Goal: Obtain resource: Obtain resource

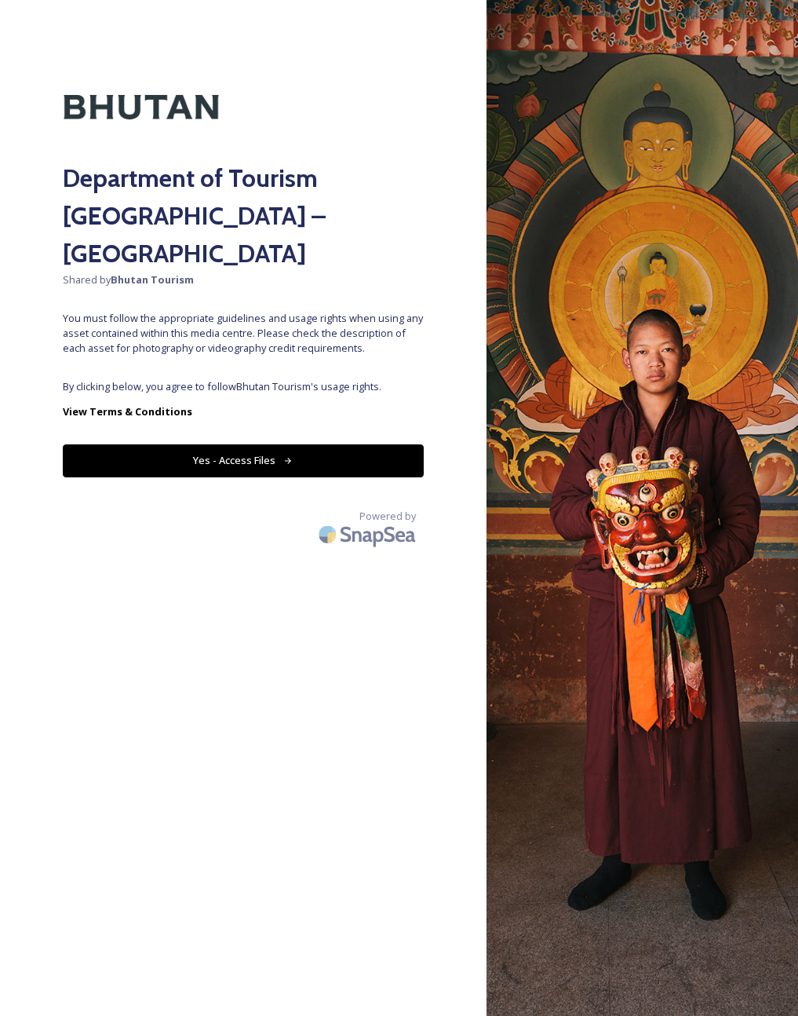
click at [276, 439] on div "Department of Tourism [GEOGRAPHIC_DATA] – Brand Centre Shared by Bhutan Tourism…" at bounding box center [243, 508] width 487 height 890
click at [277, 444] on button "Yes - Access Files" at bounding box center [243, 460] width 361 height 32
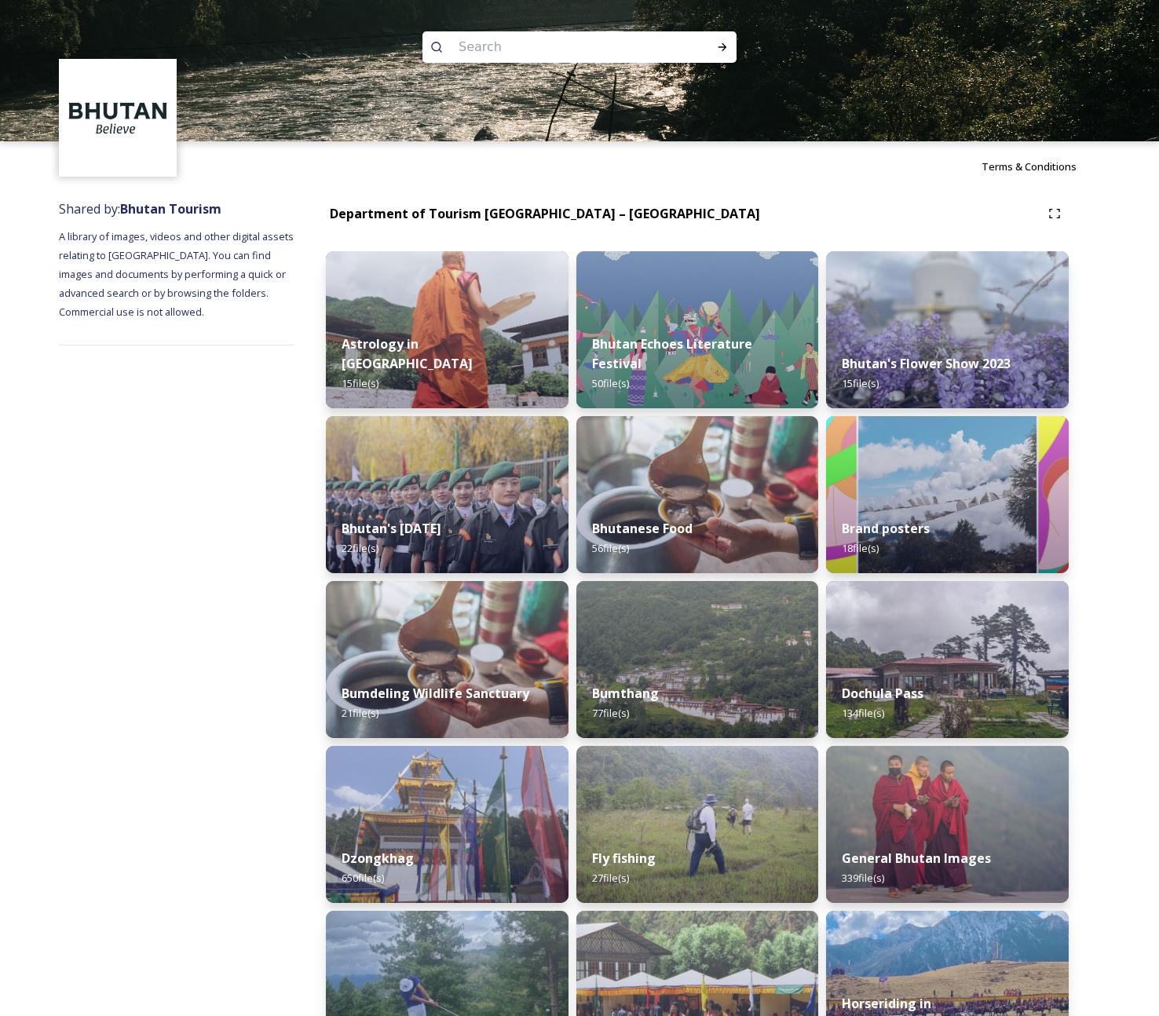
click at [508, 46] on input at bounding box center [558, 47] width 215 height 35
type input "paro"
click at [733, 48] on div "Run Search" at bounding box center [722, 47] width 28 height 28
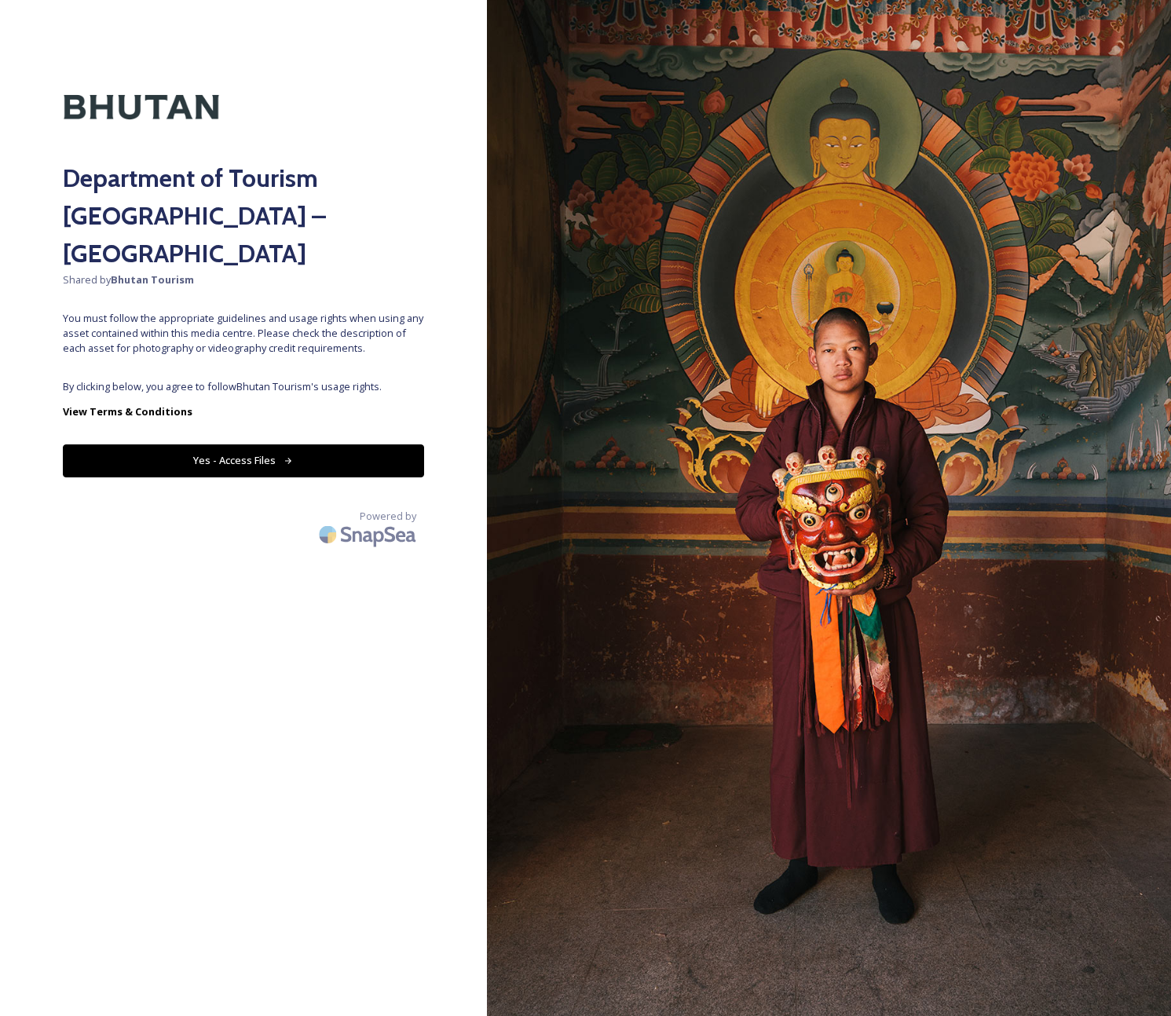
click at [356, 442] on div "Department of Tourism [GEOGRAPHIC_DATA] – Brand Centre Shared by Bhutan Tourism…" at bounding box center [243, 508] width 487 height 890
click at [362, 444] on button "Yes - Access Files" at bounding box center [243, 460] width 361 height 32
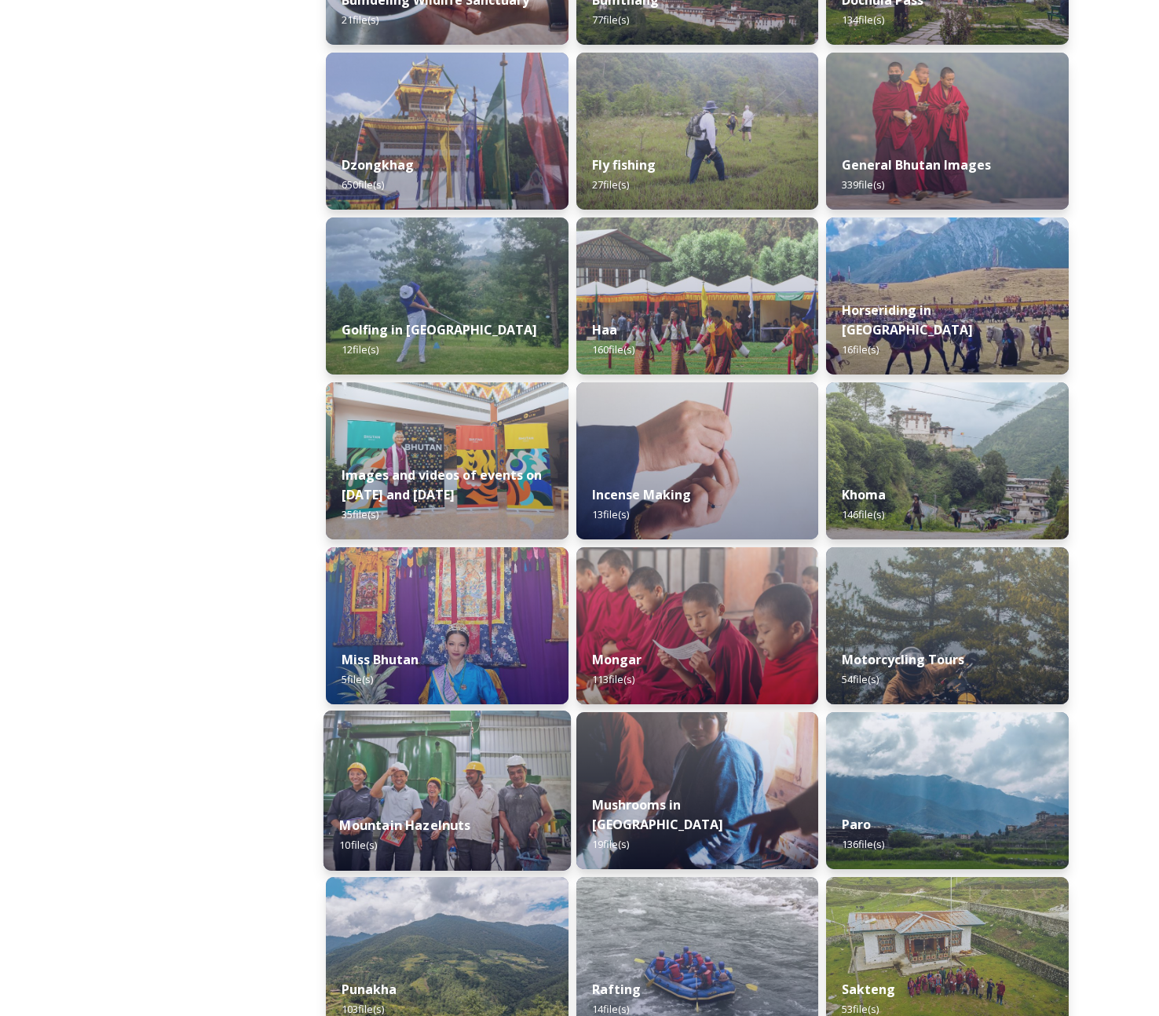
scroll to position [696, 0]
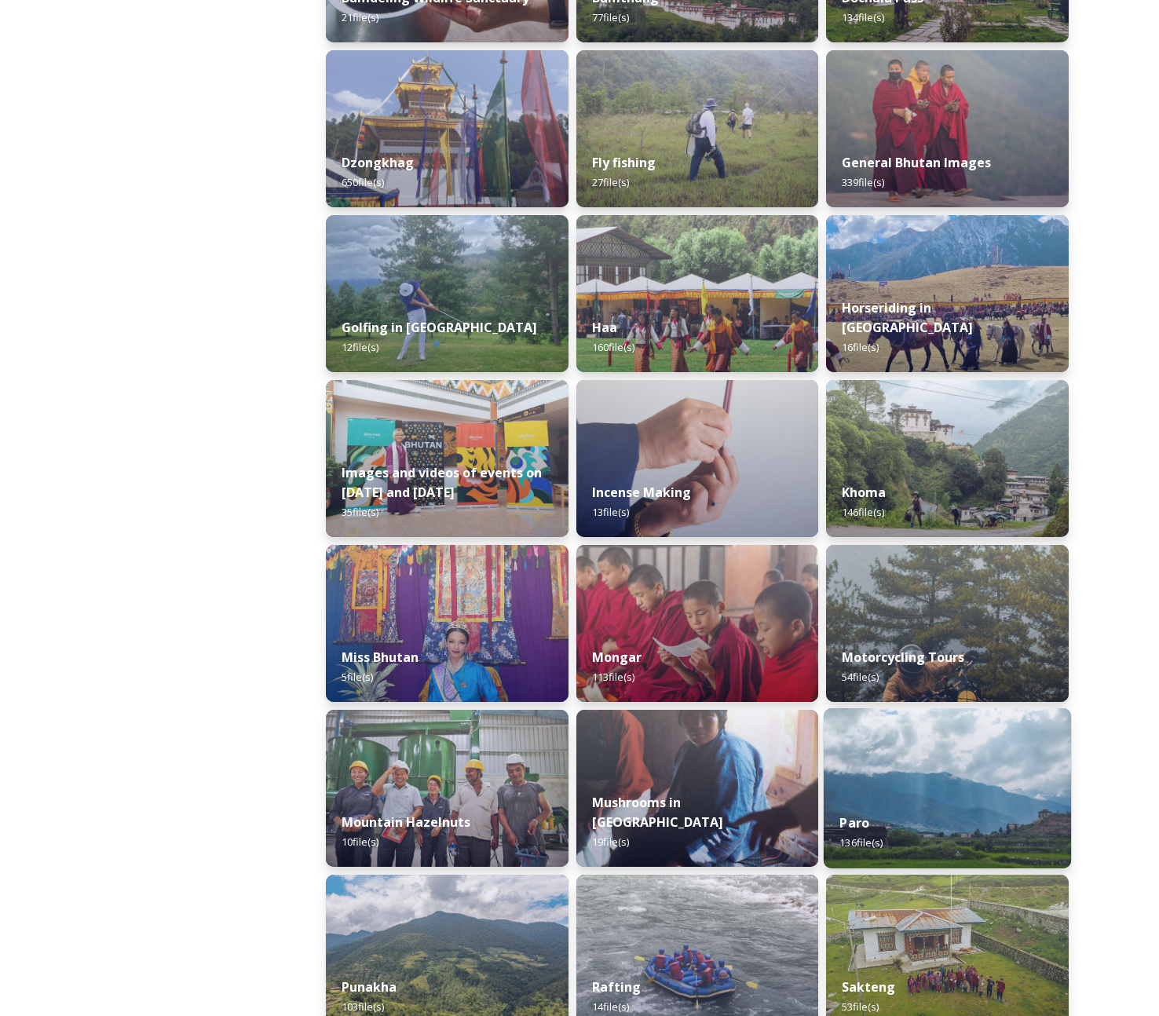
click at [798, 787] on img at bounding box center [947, 788] width 247 height 160
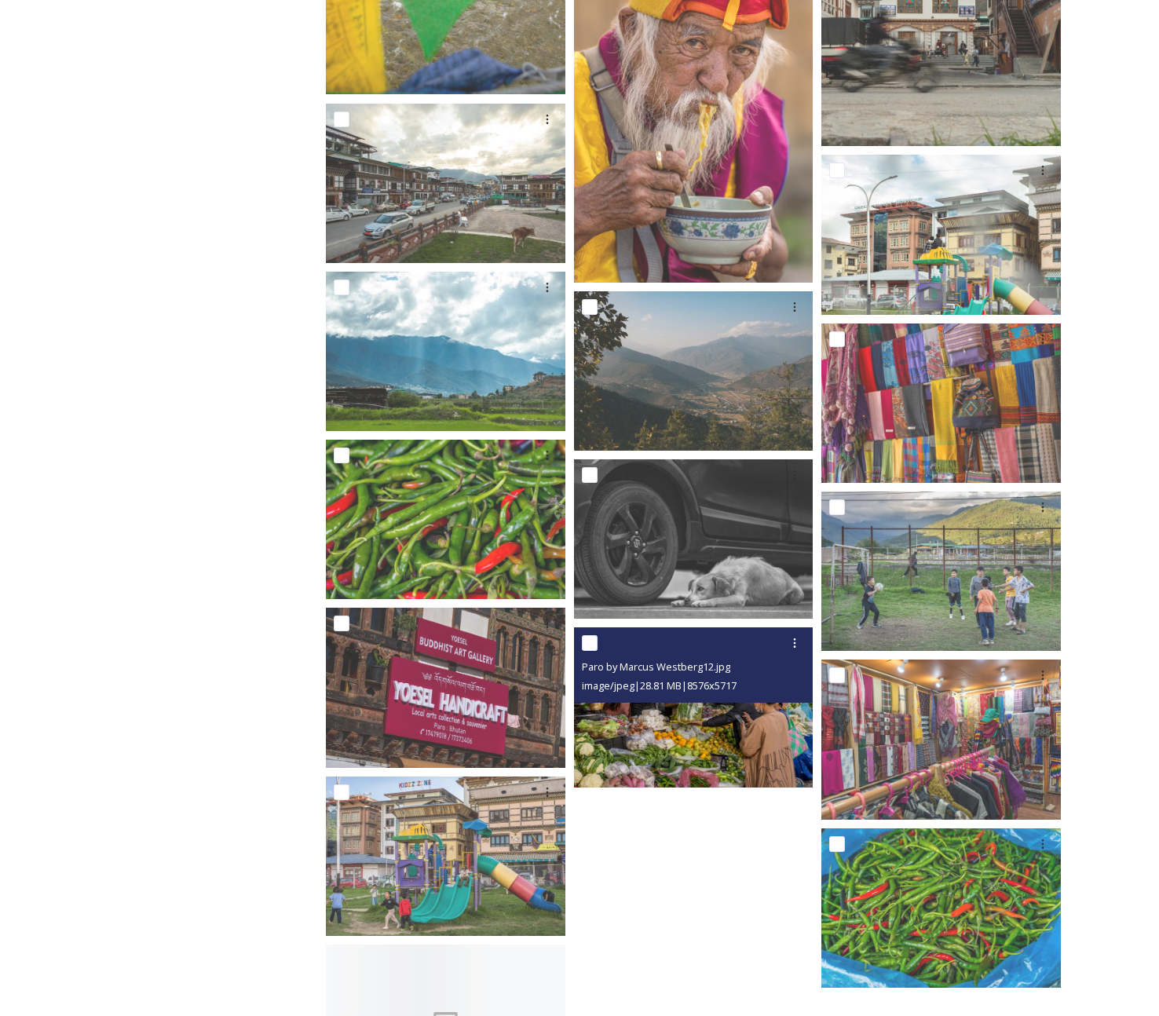
scroll to position [8792, 0]
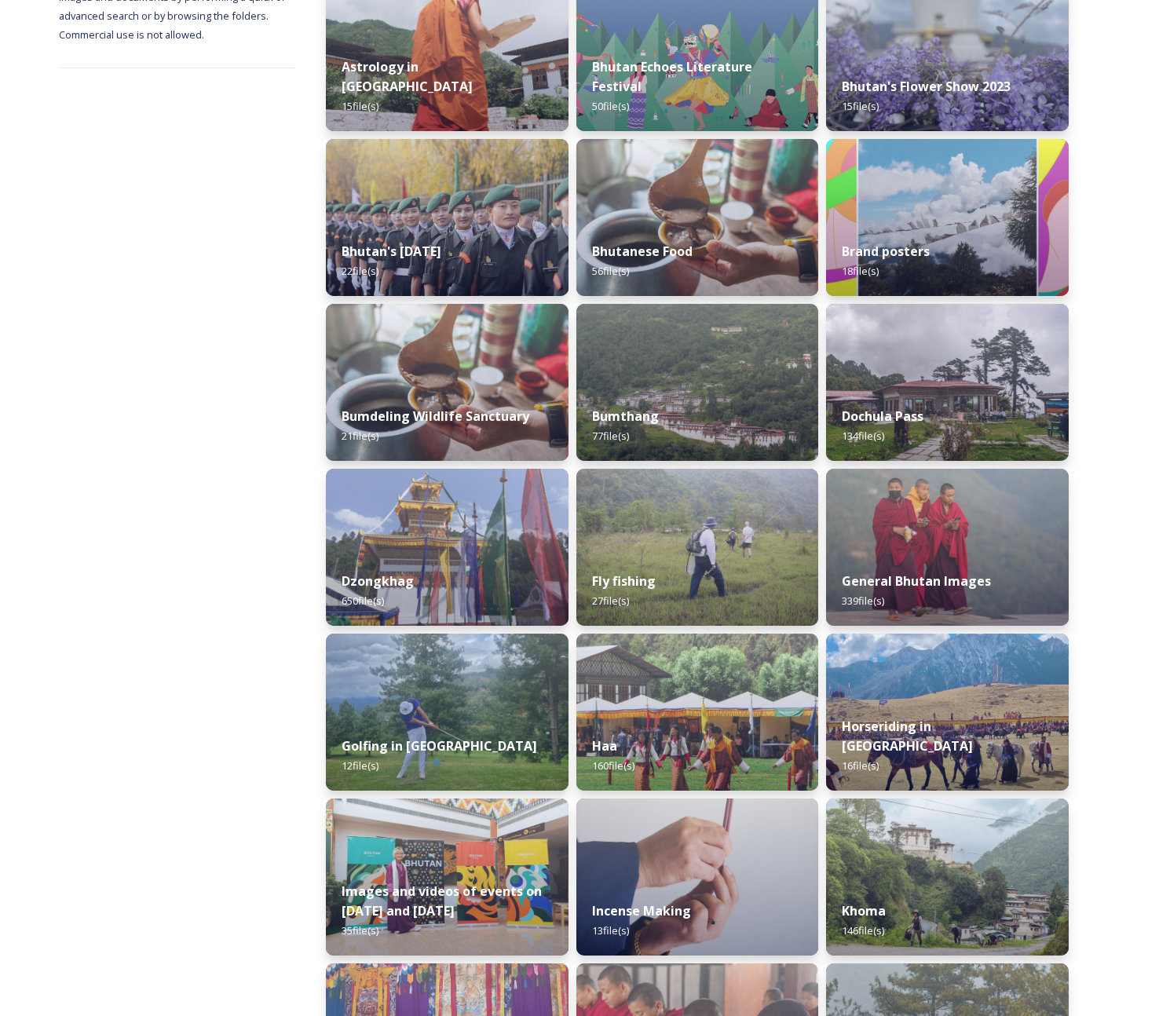
scroll to position [276, 0]
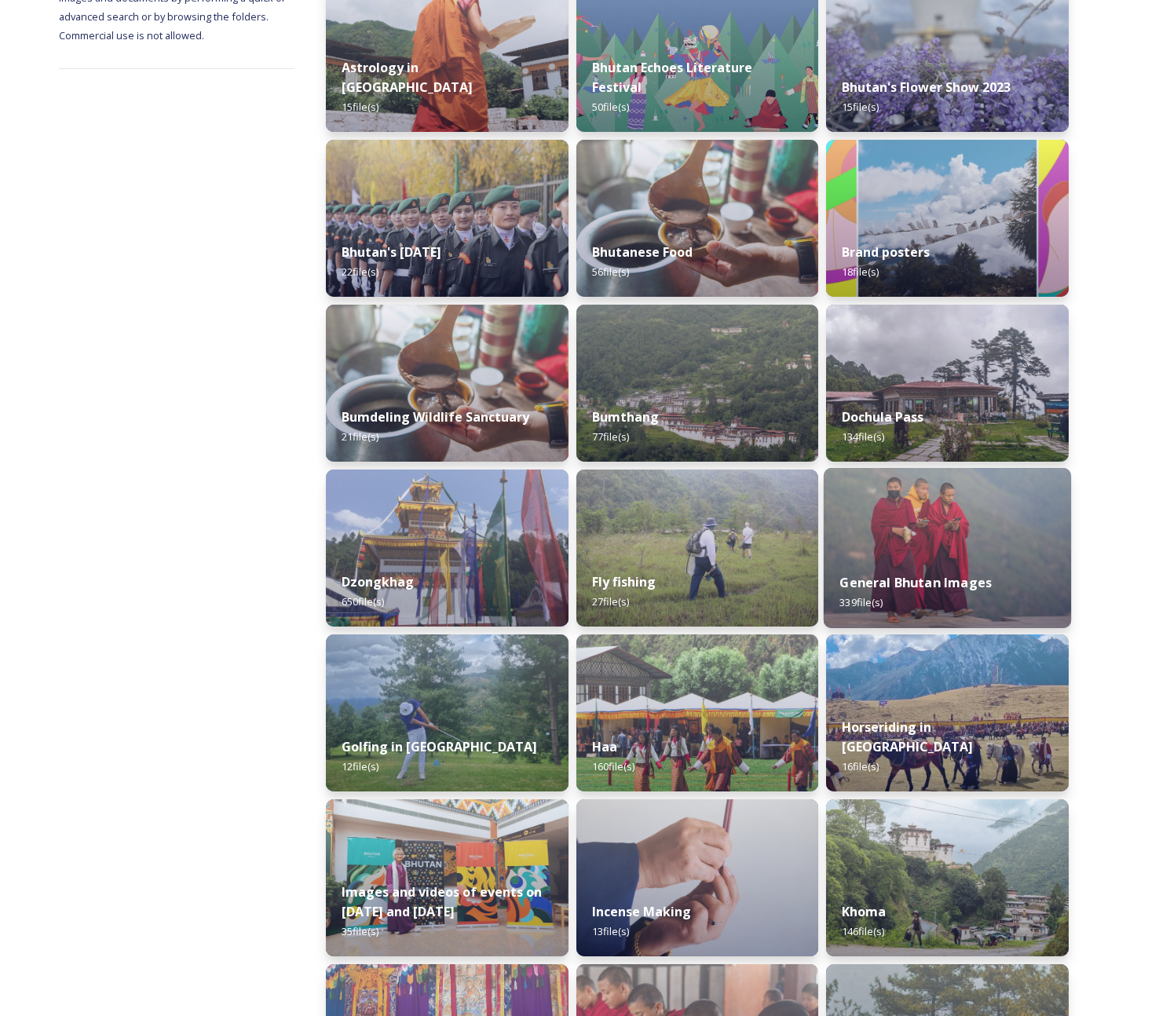
click at [798, 536] on img at bounding box center [947, 548] width 247 height 160
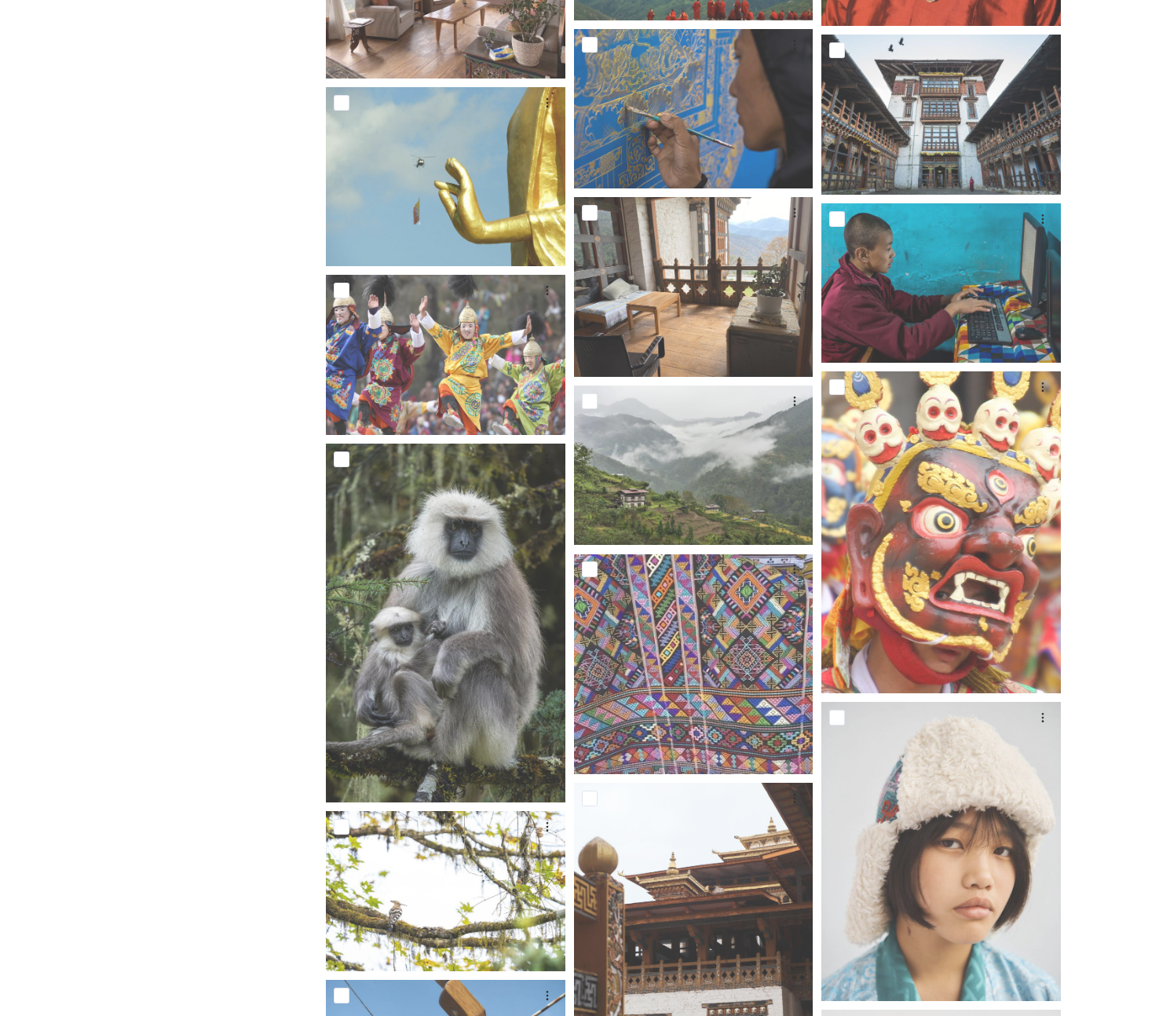
scroll to position [724, 0]
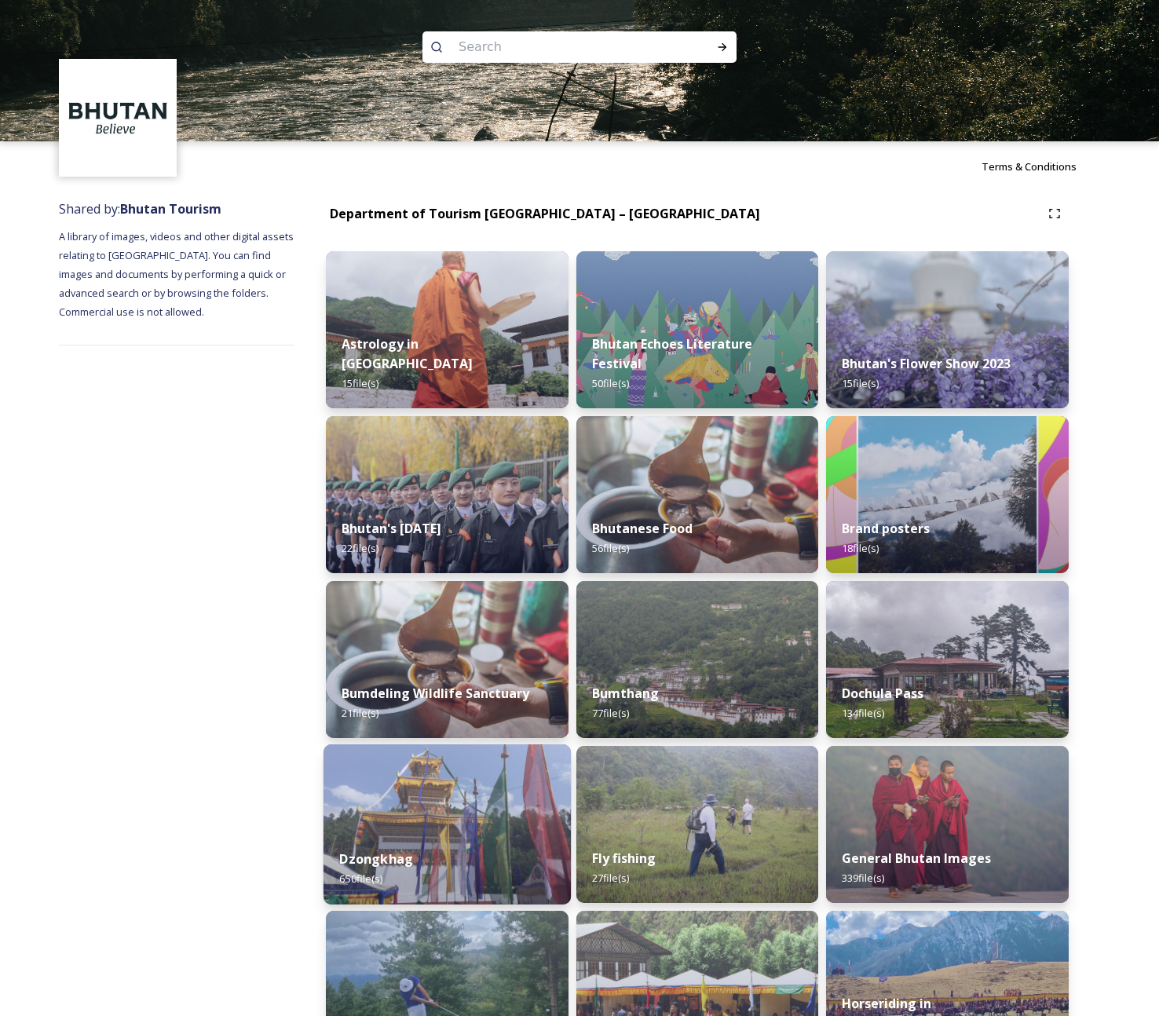
click at [447, 846] on div "Dzongkhag 650 file(s)" at bounding box center [446, 868] width 247 height 71
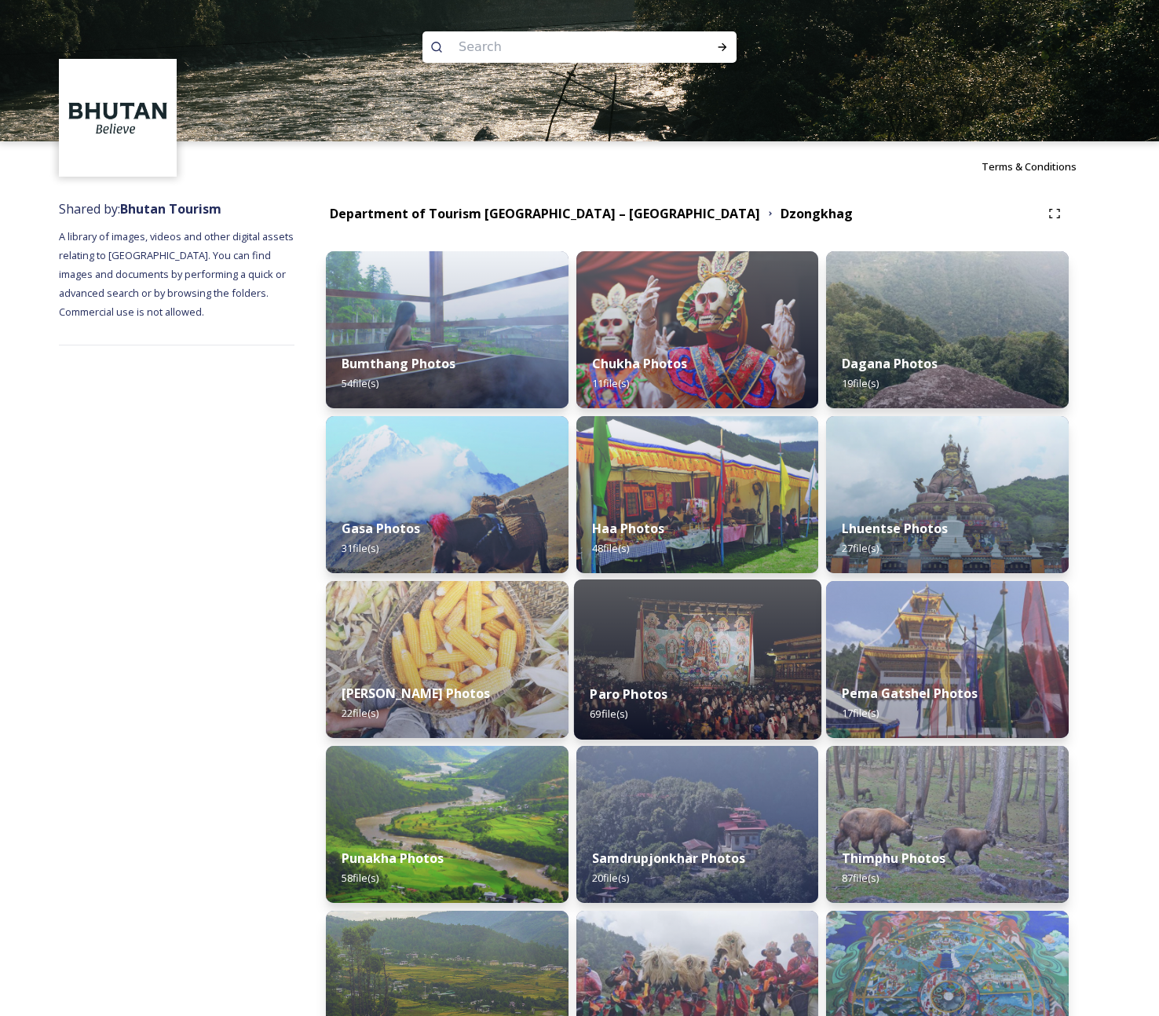
click at [675, 681] on div "Paro Photos 69 file(s)" at bounding box center [697, 703] width 247 height 71
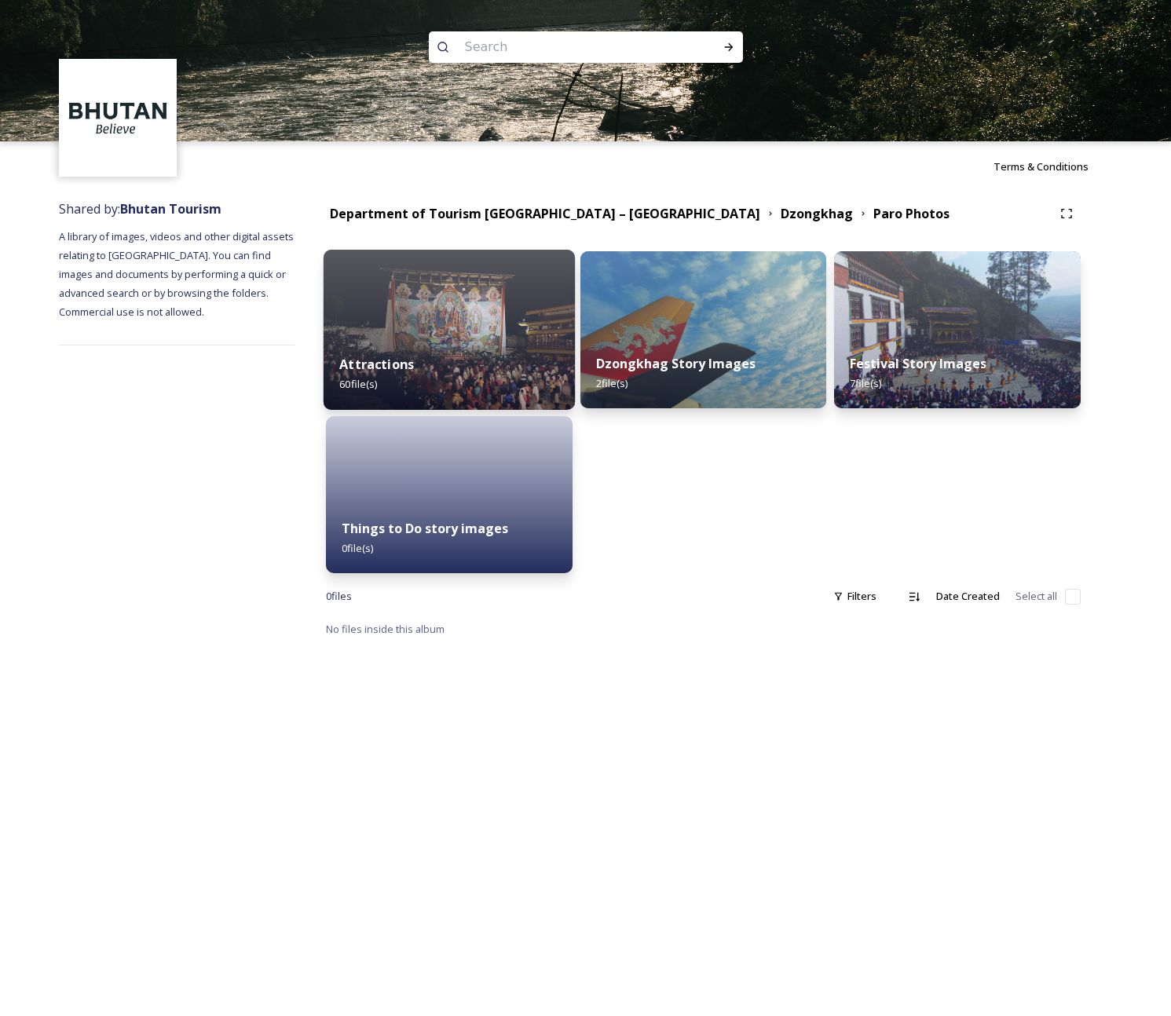
click at [448, 363] on div "Attractions 60 file(s)" at bounding box center [448, 373] width 251 height 71
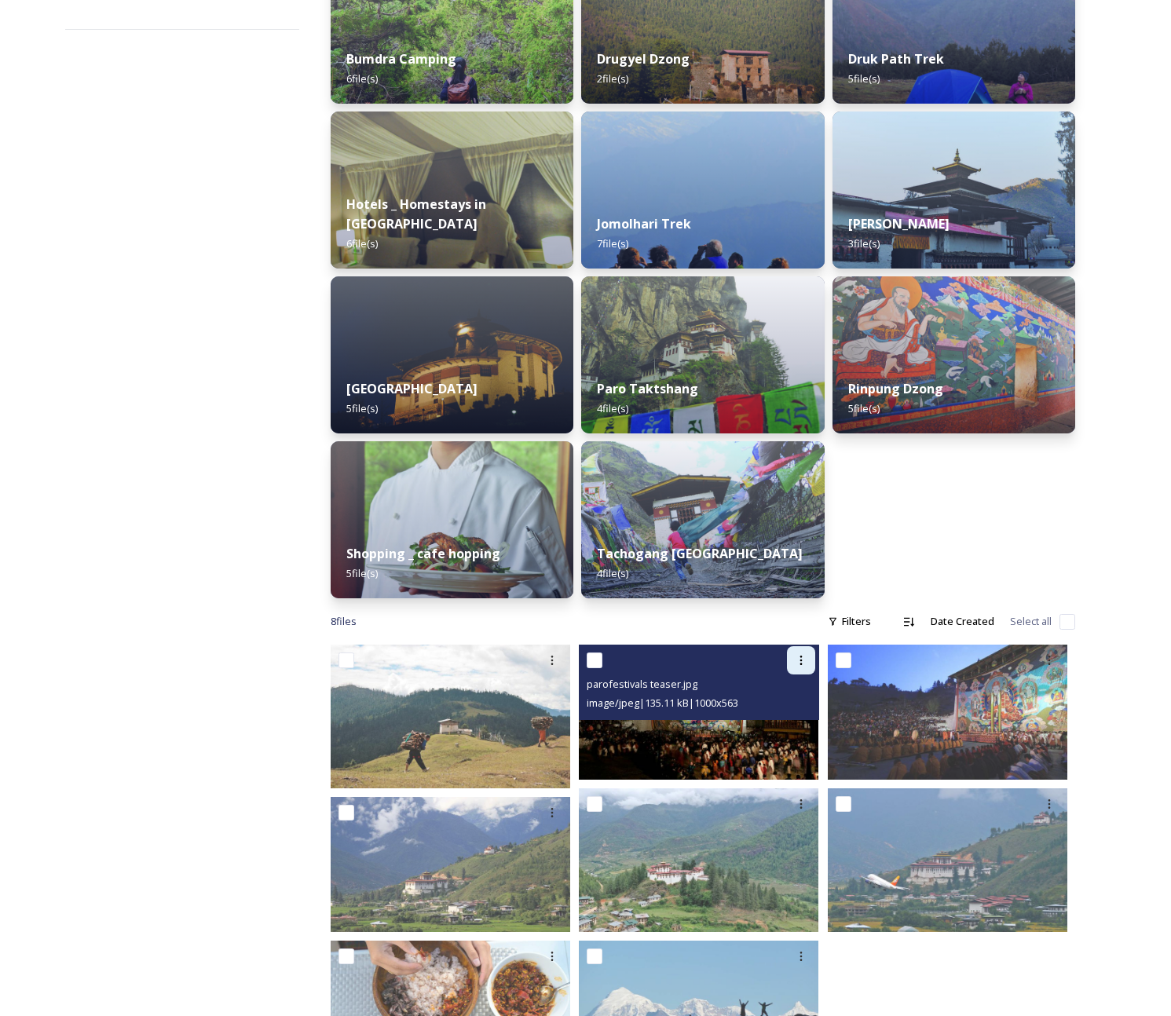
scroll to position [399, 0]
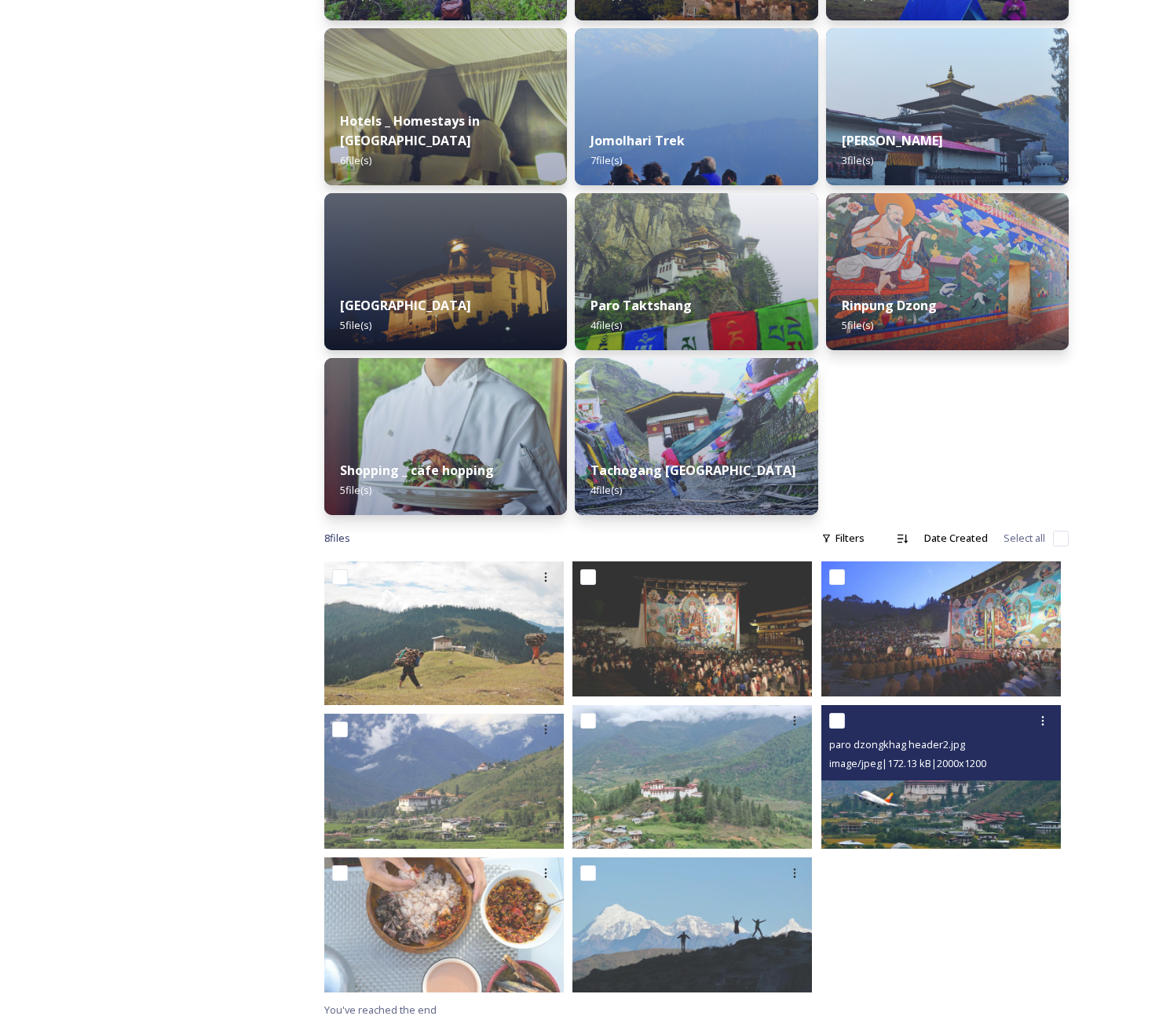
click at [798, 799] on img at bounding box center [940, 777] width 239 height 144
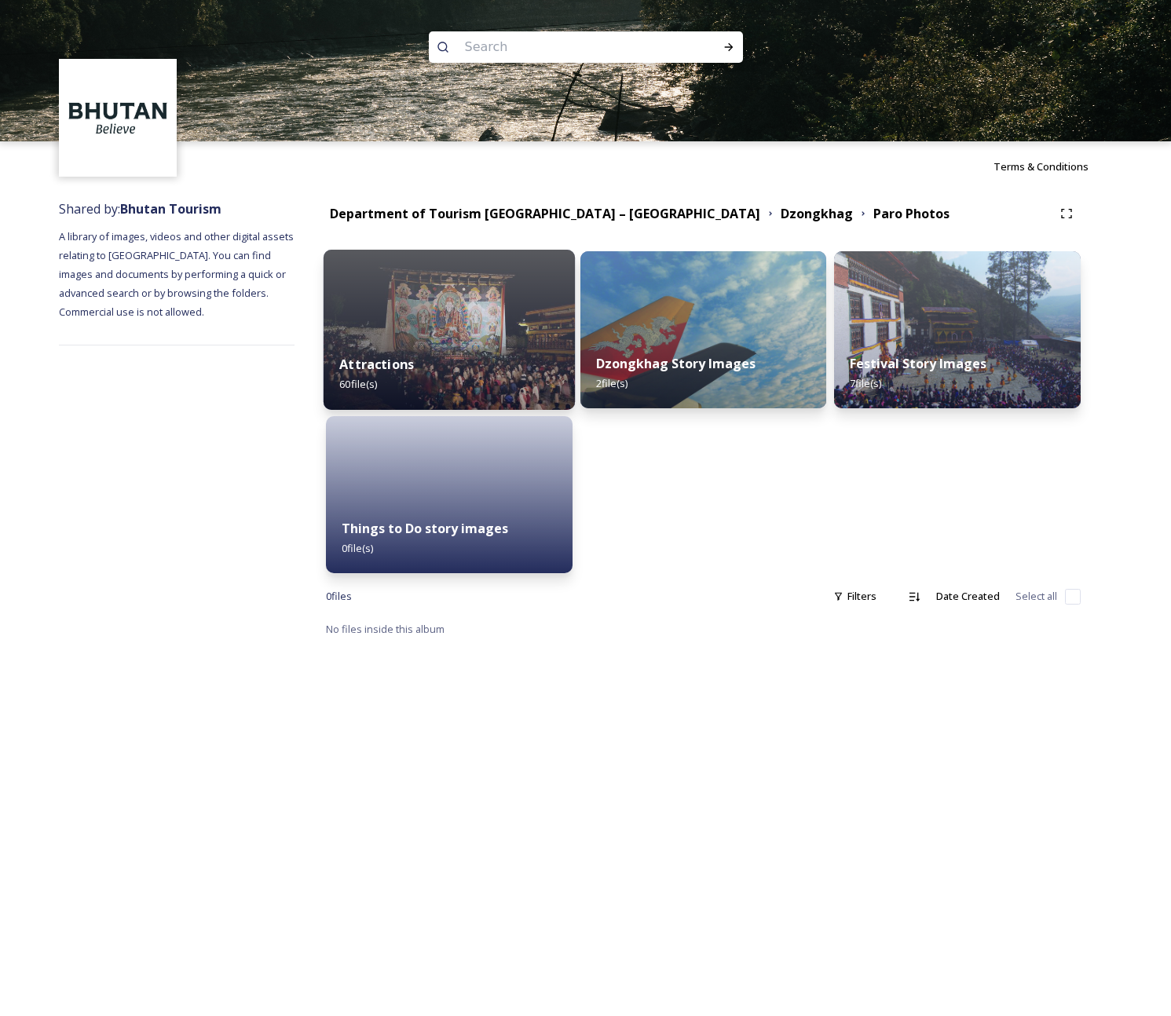
click at [491, 314] on img at bounding box center [448, 330] width 251 height 160
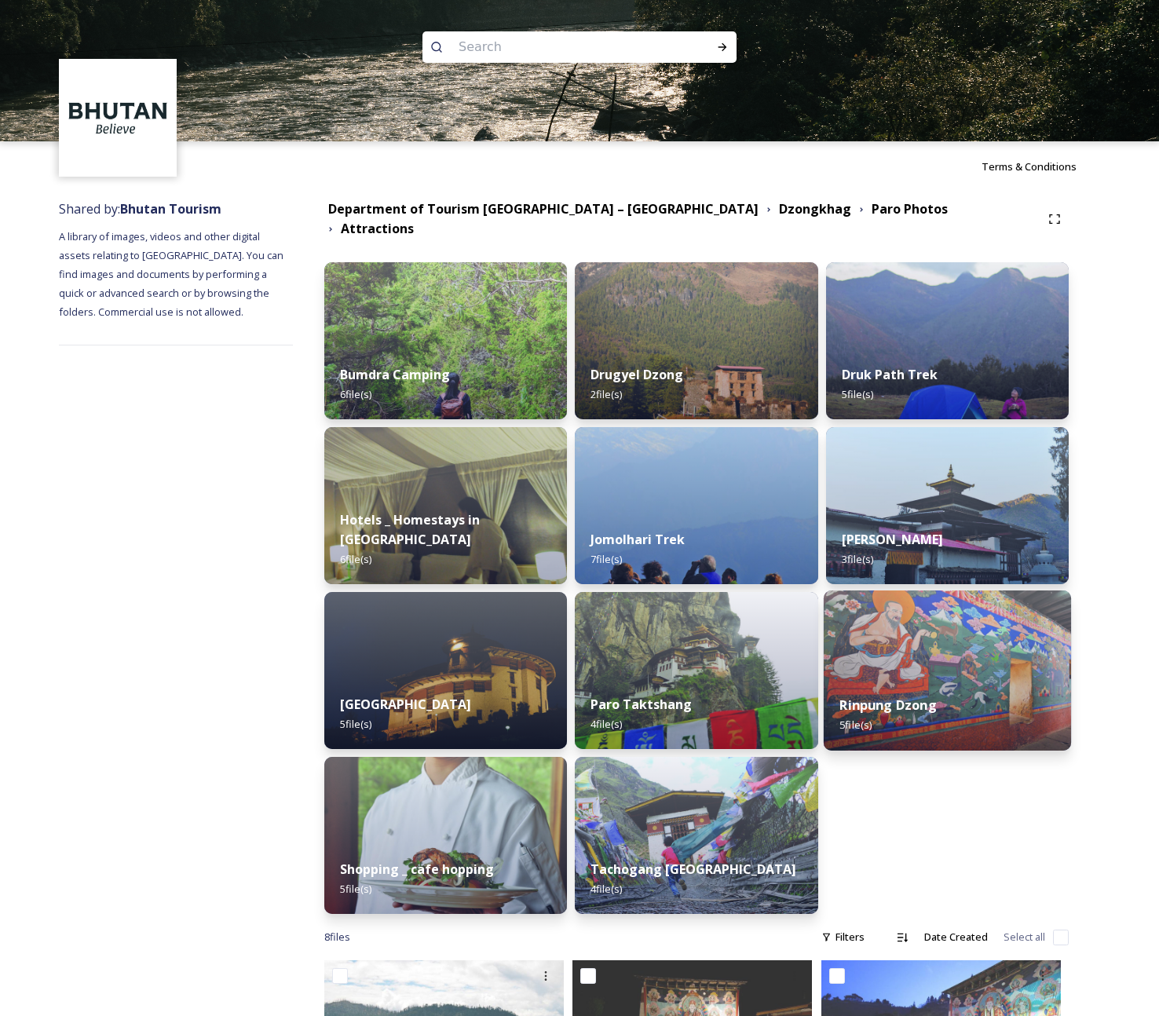
click at [798, 649] on img at bounding box center [947, 670] width 247 height 160
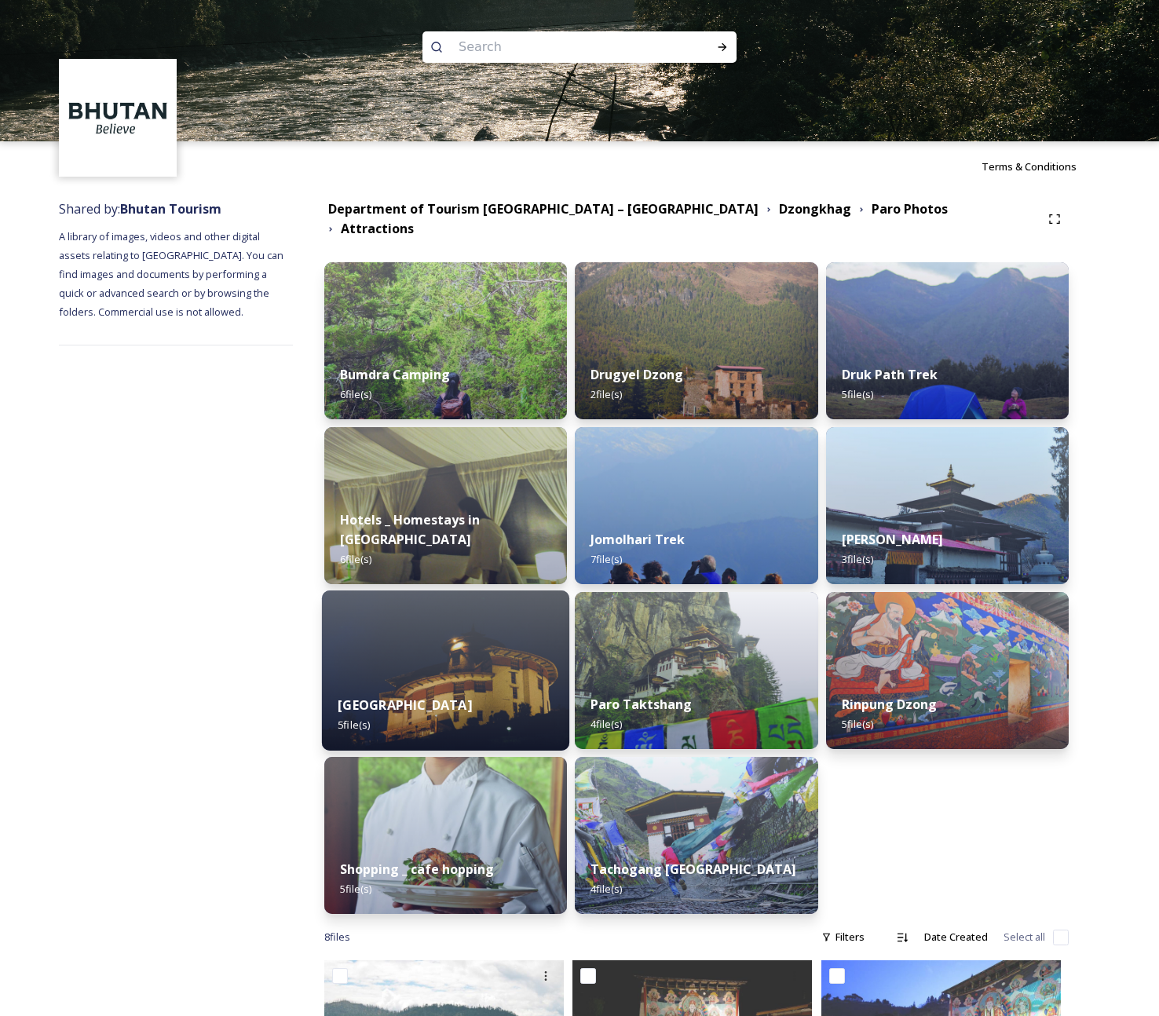
click at [489, 654] on img at bounding box center [445, 670] width 247 height 160
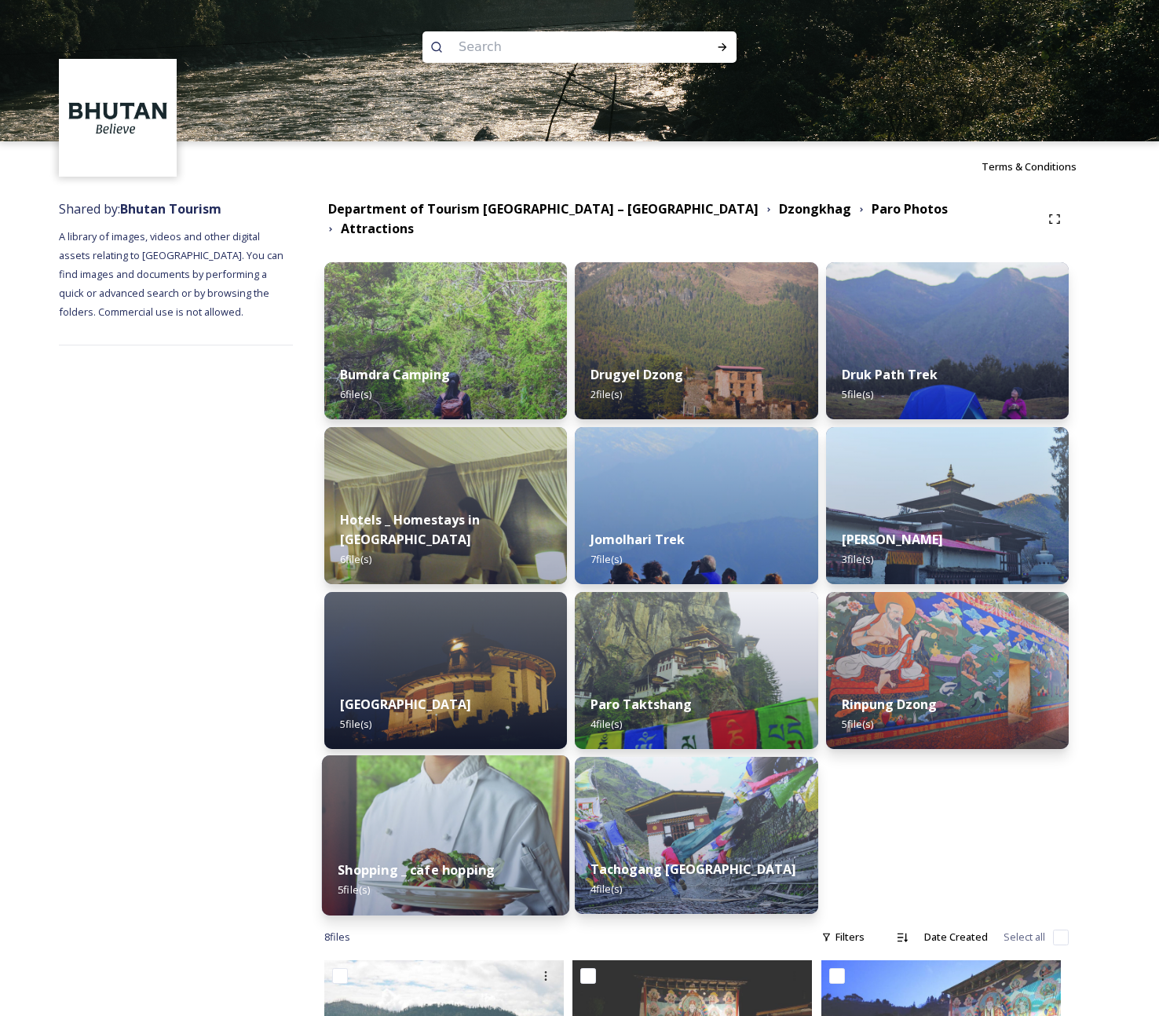
click at [480, 785] on img at bounding box center [445, 835] width 247 height 160
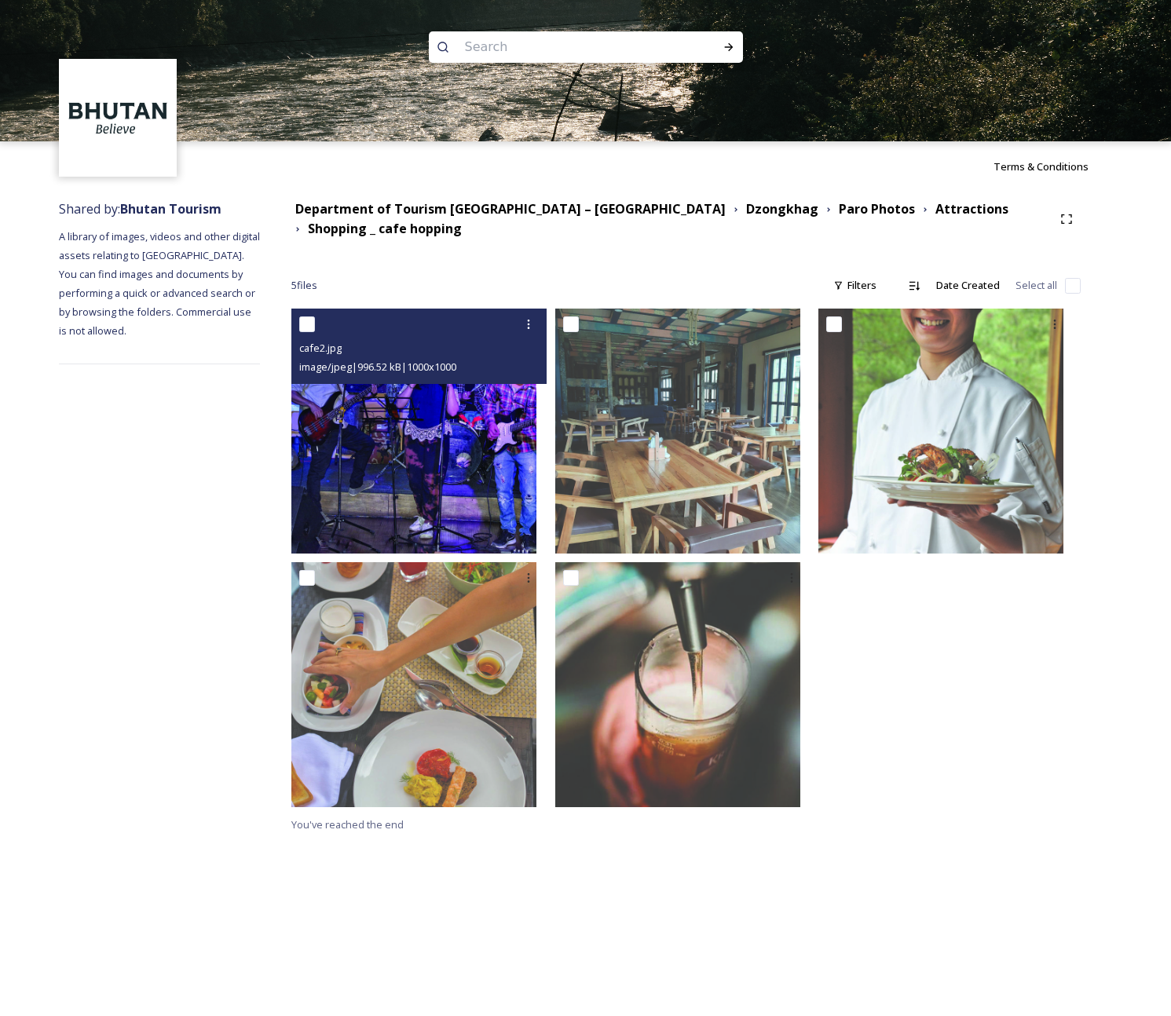
click at [455, 468] on img at bounding box center [413, 431] width 245 height 245
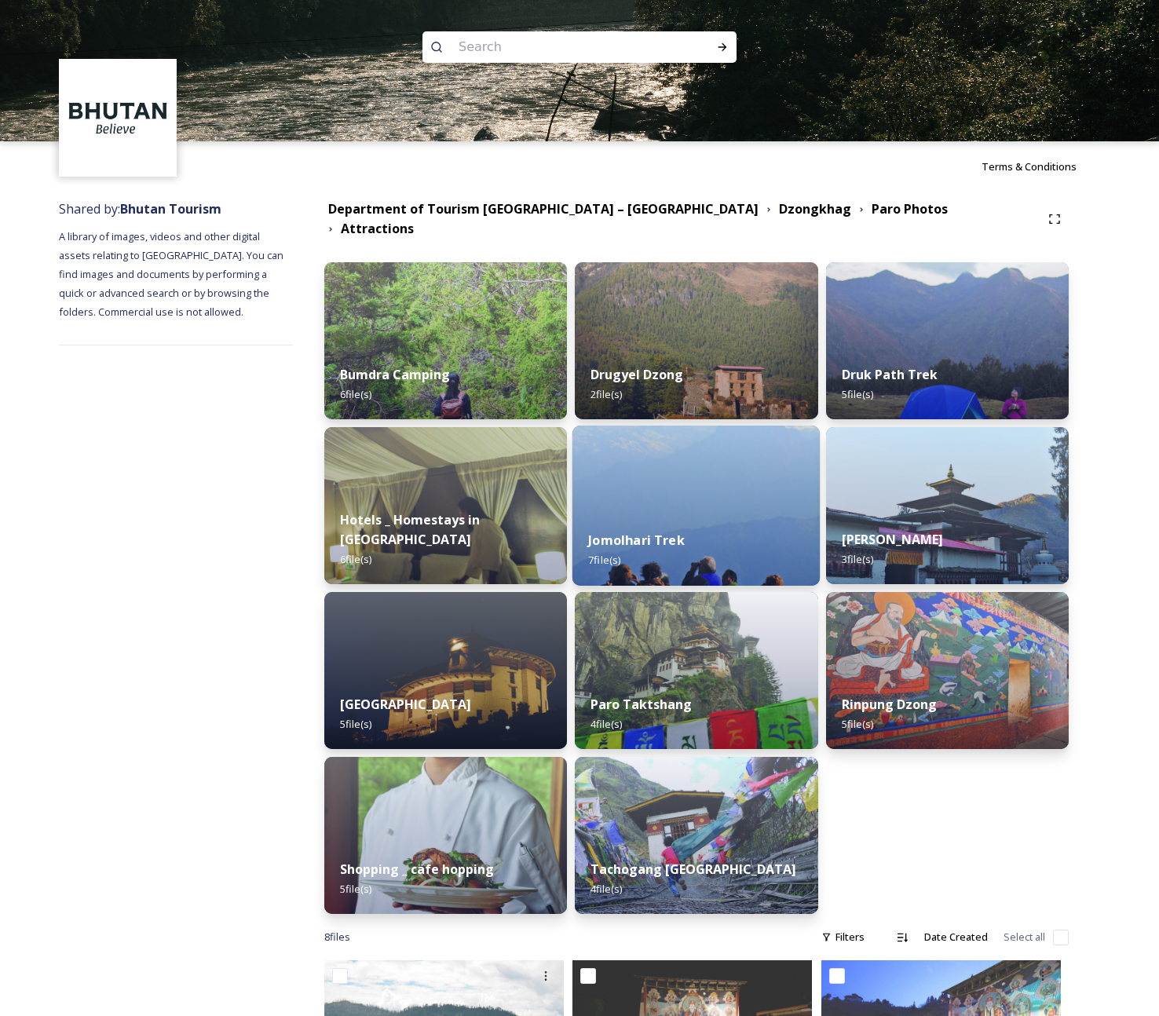
click at [729, 532] on div "Jomolhari Trek 7 file(s)" at bounding box center [695, 549] width 247 height 71
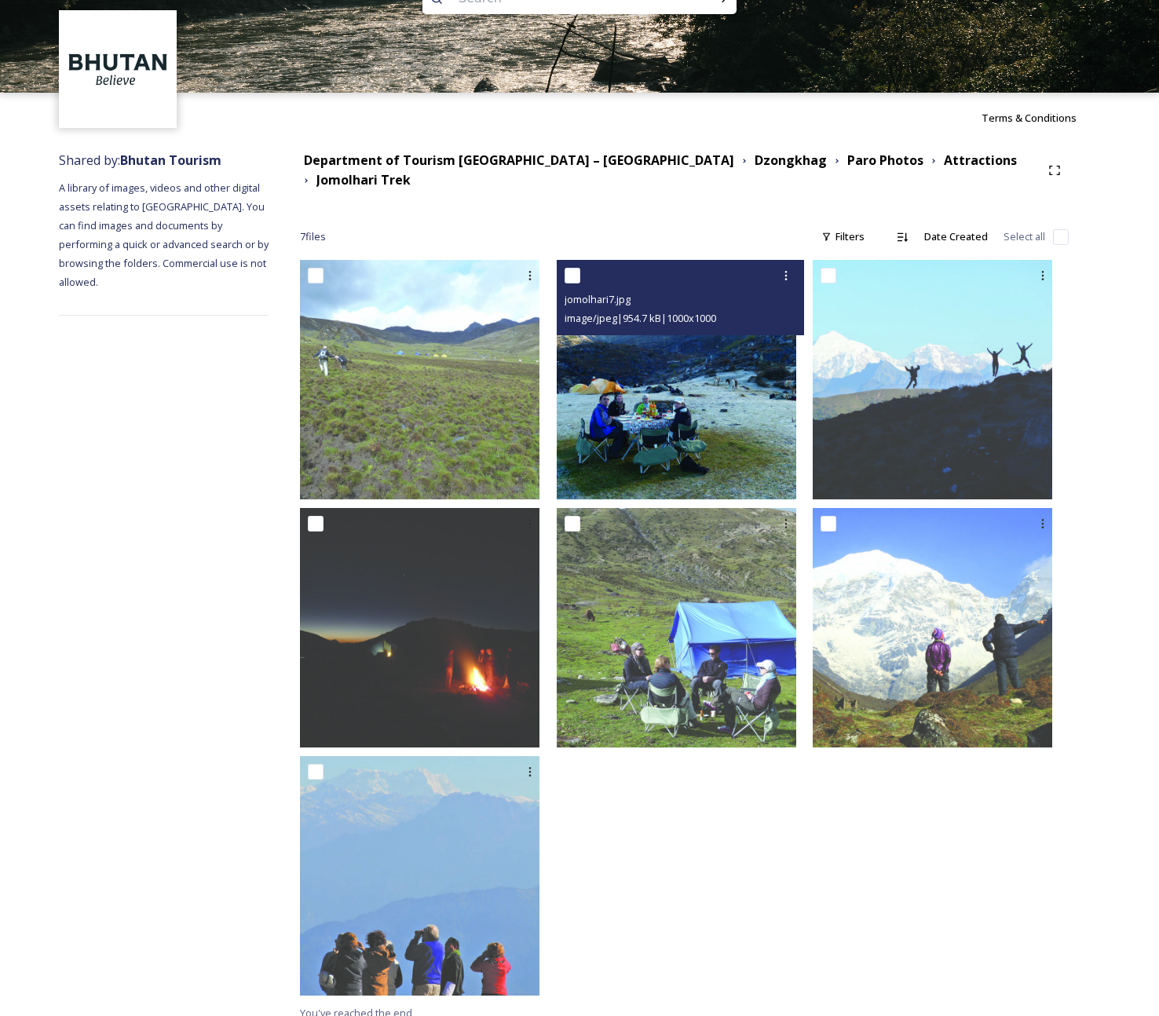
scroll to position [52, 0]
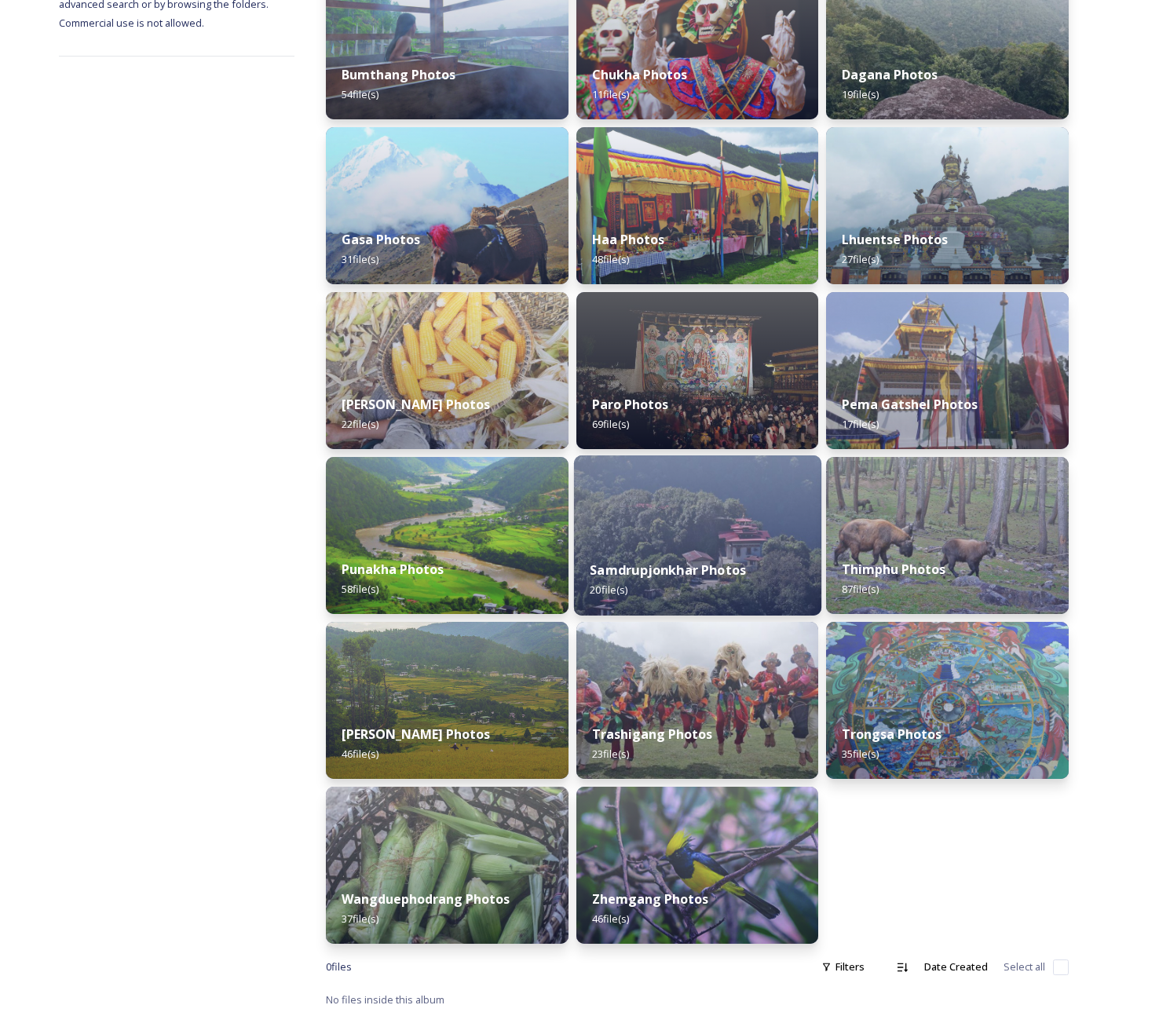
scroll to position [290, 0]
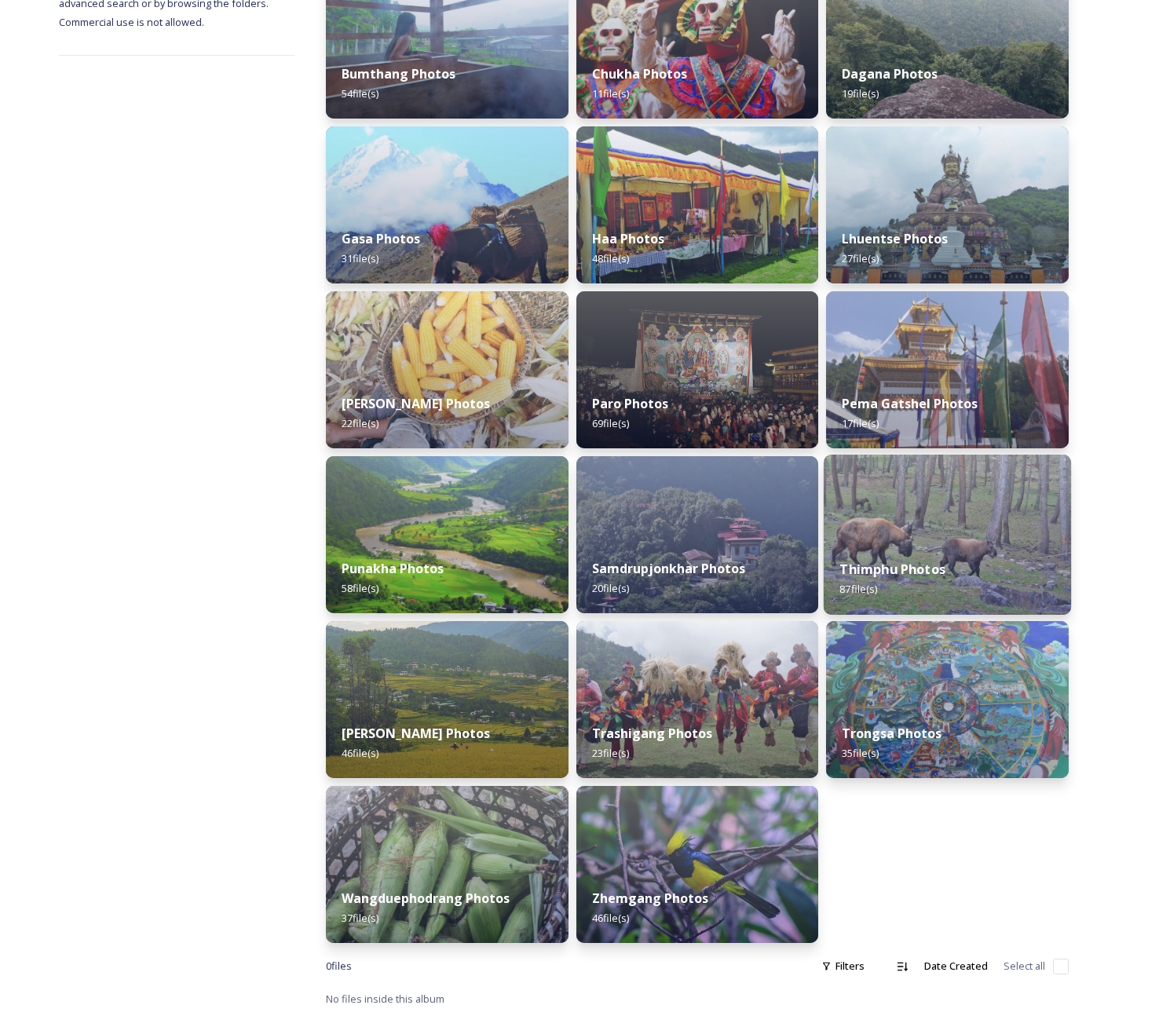
click at [798, 524] on img at bounding box center [947, 535] width 247 height 160
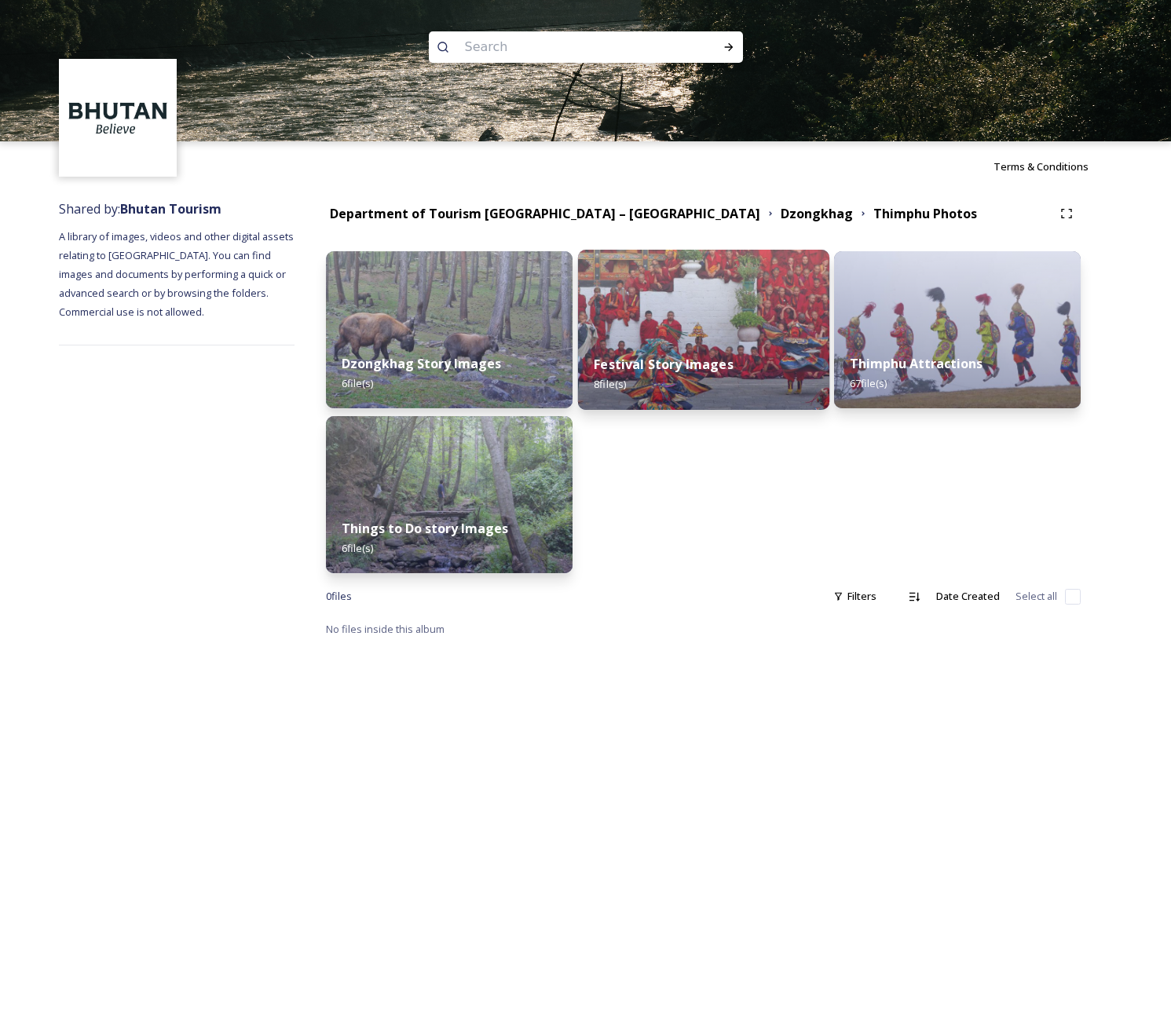
click at [716, 312] on img at bounding box center [703, 330] width 251 height 160
